Goal: Information Seeking & Learning: Learn about a topic

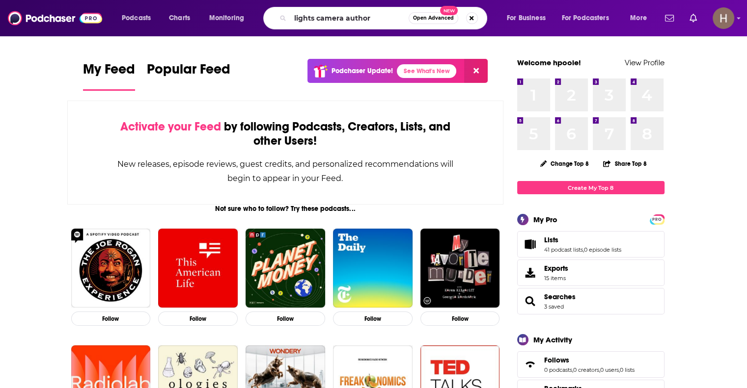
type input "lights camera author"
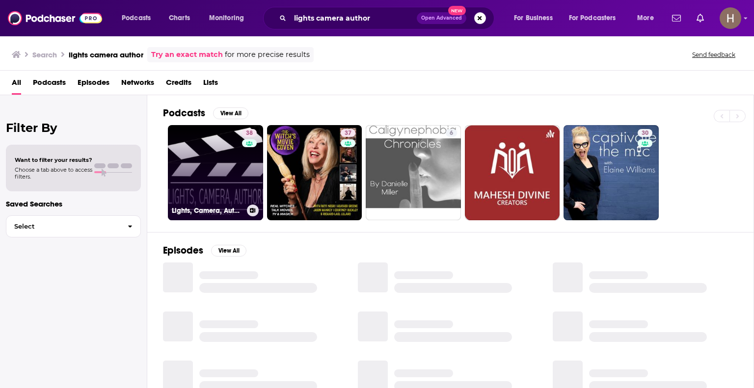
click at [234, 180] on link "38 Lights, Camera, Author!" at bounding box center [215, 172] width 95 height 95
